Goal: Download file/media: Obtain a digital file from the website

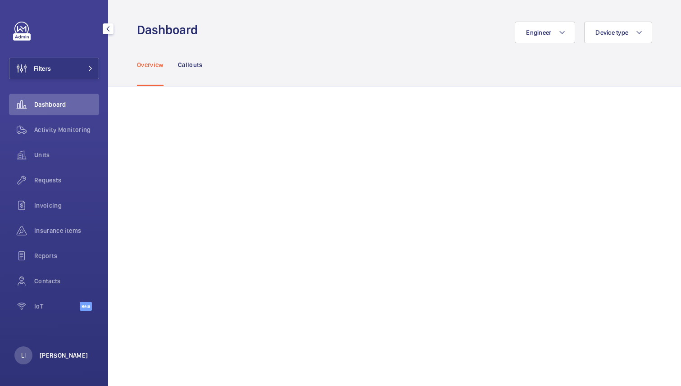
click at [54, 355] on p "[PERSON_NAME]" at bounding box center [64, 355] width 49 height 9
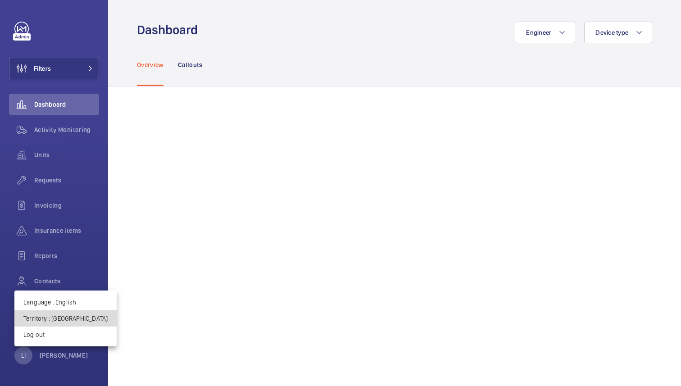
click at [66, 320] on p "Territory : [GEOGRAPHIC_DATA]" at bounding box center [65, 318] width 84 height 9
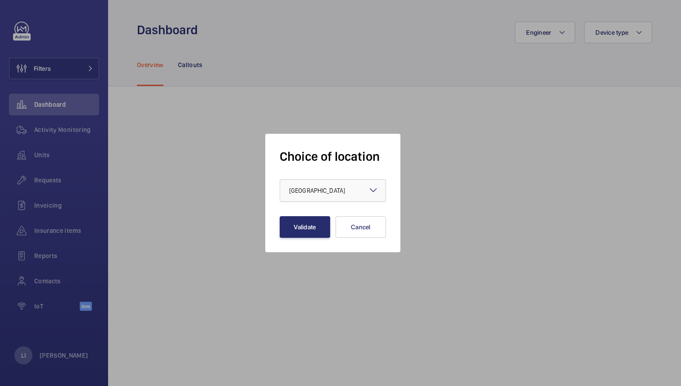
click at [315, 190] on span "[GEOGRAPHIC_DATA]" at bounding box center [317, 190] width 56 height 7
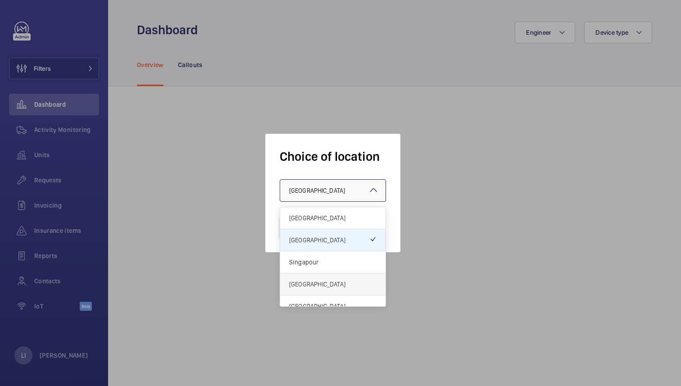
click at [316, 282] on span "[GEOGRAPHIC_DATA]" at bounding box center [332, 284] width 87 height 9
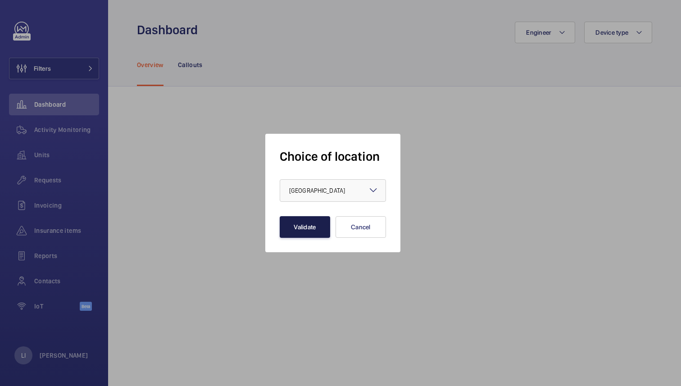
click at [308, 232] on button "Validate" at bounding box center [305, 227] width 50 height 22
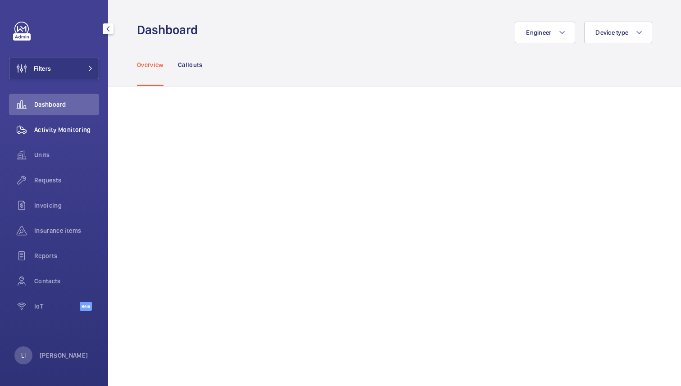
click at [59, 131] on span "Activity Monitoring" at bounding box center [66, 129] width 65 height 9
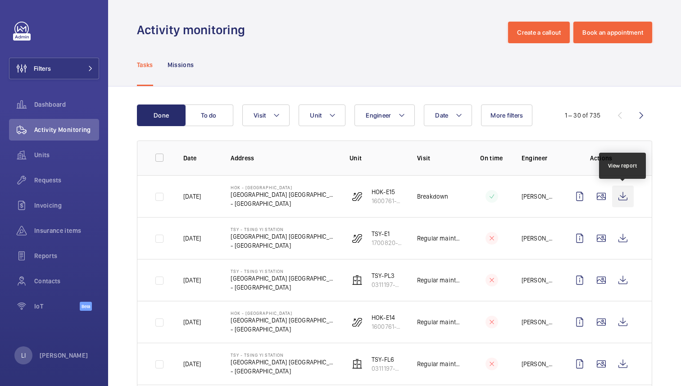
click at [621, 197] on wm-front-icon-button at bounding box center [623, 197] width 22 height 22
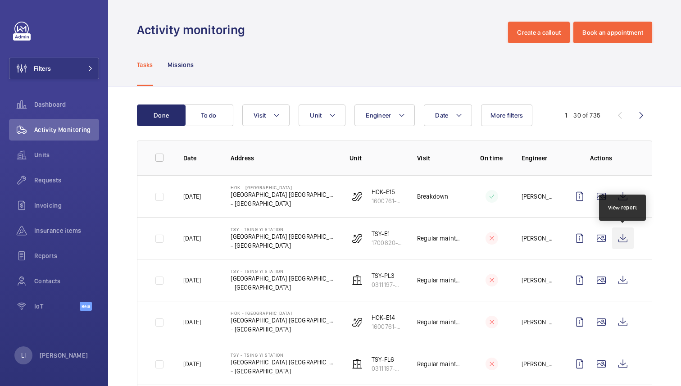
click at [627, 237] on wm-front-icon-button at bounding box center [623, 238] width 22 height 22
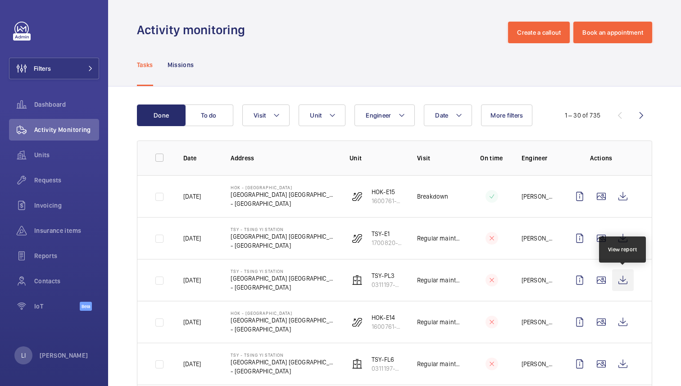
click at [622, 279] on wm-front-icon-button at bounding box center [623, 280] width 22 height 22
click at [639, 115] on wm-front-icon-button at bounding box center [642, 115] width 22 height 22
